Goal: Browse casually

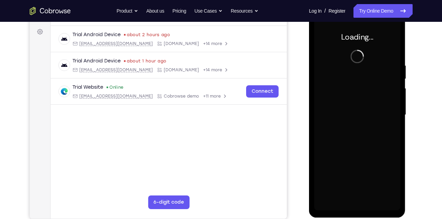
scroll to position [99, 0]
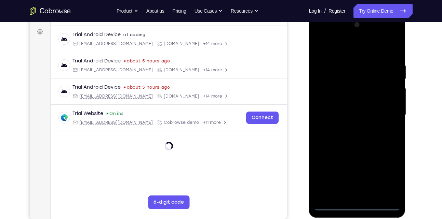
click at [355, 205] on div at bounding box center [357, 114] width 86 height 191
click at [387, 179] on div at bounding box center [357, 114] width 86 height 191
click at [343, 48] on div at bounding box center [357, 114] width 86 height 191
click at [386, 112] on div at bounding box center [357, 114] width 86 height 191
click at [350, 126] on div at bounding box center [357, 114] width 86 height 191
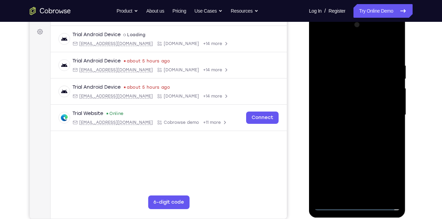
click at [357, 109] on div at bounding box center [357, 114] width 86 height 191
click at [352, 102] on div at bounding box center [357, 114] width 86 height 191
click at [345, 113] on div at bounding box center [357, 114] width 86 height 191
click at [344, 136] on div at bounding box center [357, 114] width 86 height 191
click at [394, 56] on div at bounding box center [357, 114] width 86 height 191
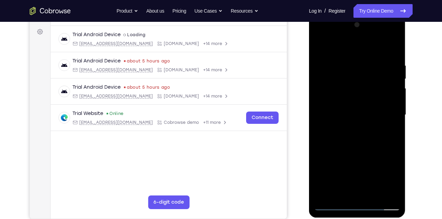
click at [397, 43] on div at bounding box center [357, 114] width 86 height 191
click at [321, 49] on div at bounding box center [357, 114] width 86 height 191
click at [375, 194] on div at bounding box center [357, 114] width 86 height 191
click at [362, 152] on div at bounding box center [357, 114] width 86 height 191
click at [320, 45] on div at bounding box center [357, 114] width 86 height 191
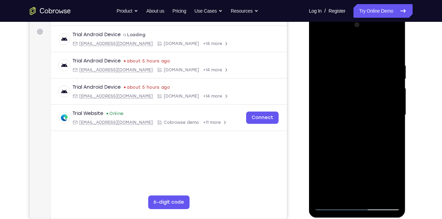
click at [373, 195] on div at bounding box center [357, 114] width 86 height 191
click at [350, 152] on div at bounding box center [357, 114] width 86 height 191
drag, startPoint x: 396, startPoint y: 85, endPoint x: 398, endPoint y: 132, distance: 46.2
click at [398, 132] on div at bounding box center [357, 114] width 86 height 191
click at [346, 84] on div at bounding box center [357, 114] width 86 height 191
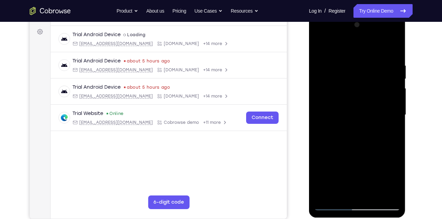
click at [414, 129] on div "Your Support Agent Your Customer Web iOS Android Next Steps We’d be happy to gi…" at bounding box center [221, 148] width 438 height 451
click at [415, 132] on div "Your Support Agent Your Customer Web iOS Android Next Steps We’d be happy to gi…" at bounding box center [221, 148] width 438 height 451
click at [394, 47] on div at bounding box center [357, 114] width 86 height 191
click at [322, 45] on div at bounding box center [357, 114] width 86 height 191
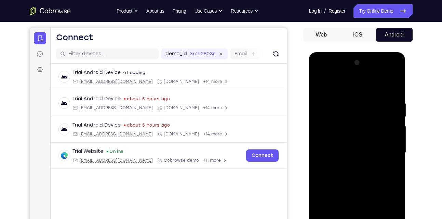
scroll to position [62, 0]
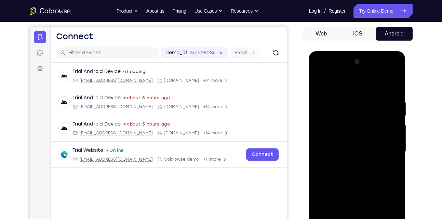
click at [320, 83] on div at bounding box center [357, 151] width 86 height 191
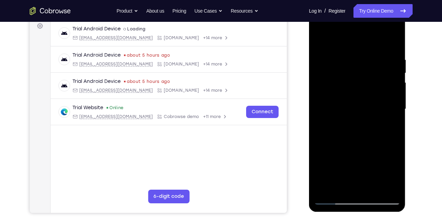
scroll to position [105, 0]
click at [338, 189] on div at bounding box center [357, 108] width 86 height 191
click at [327, 40] on div at bounding box center [357, 108] width 86 height 191
click at [350, 44] on div at bounding box center [357, 108] width 86 height 191
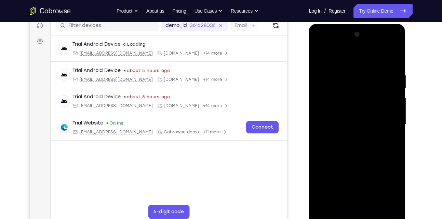
click at [327, 62] on div at bounding box center [357, 124] width 86 height 191
click at [342, 66] on div at bounding box center [357, 124] width 86 height 191
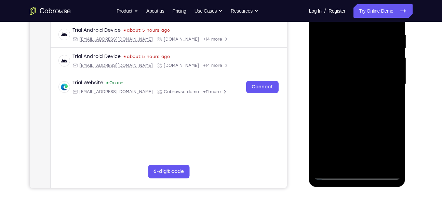
scroll to position [130, 0]
click at [322, 81] on div at bounding box center [357, 83] width 86 height 191
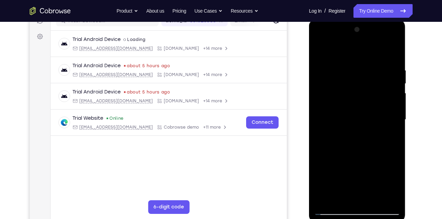
scroll to position [94, 0]
click at [379, 33] on div at bounding box center [357, 119] width 86 height 191
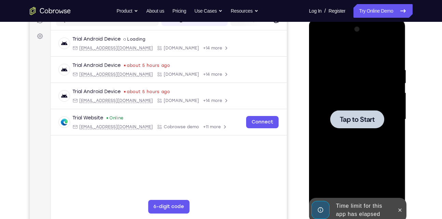
click at [382, 40] on div at bounding box center [357, 119] width 86 height 191
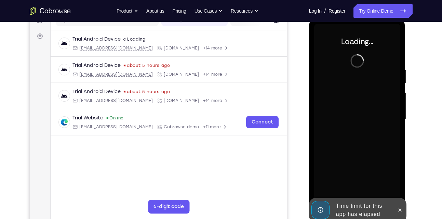
click at [382, 40] on div at bounding box center [357, 119] width 86 height 191
